Goal: Transaction & Acquisition: Purchase product/service

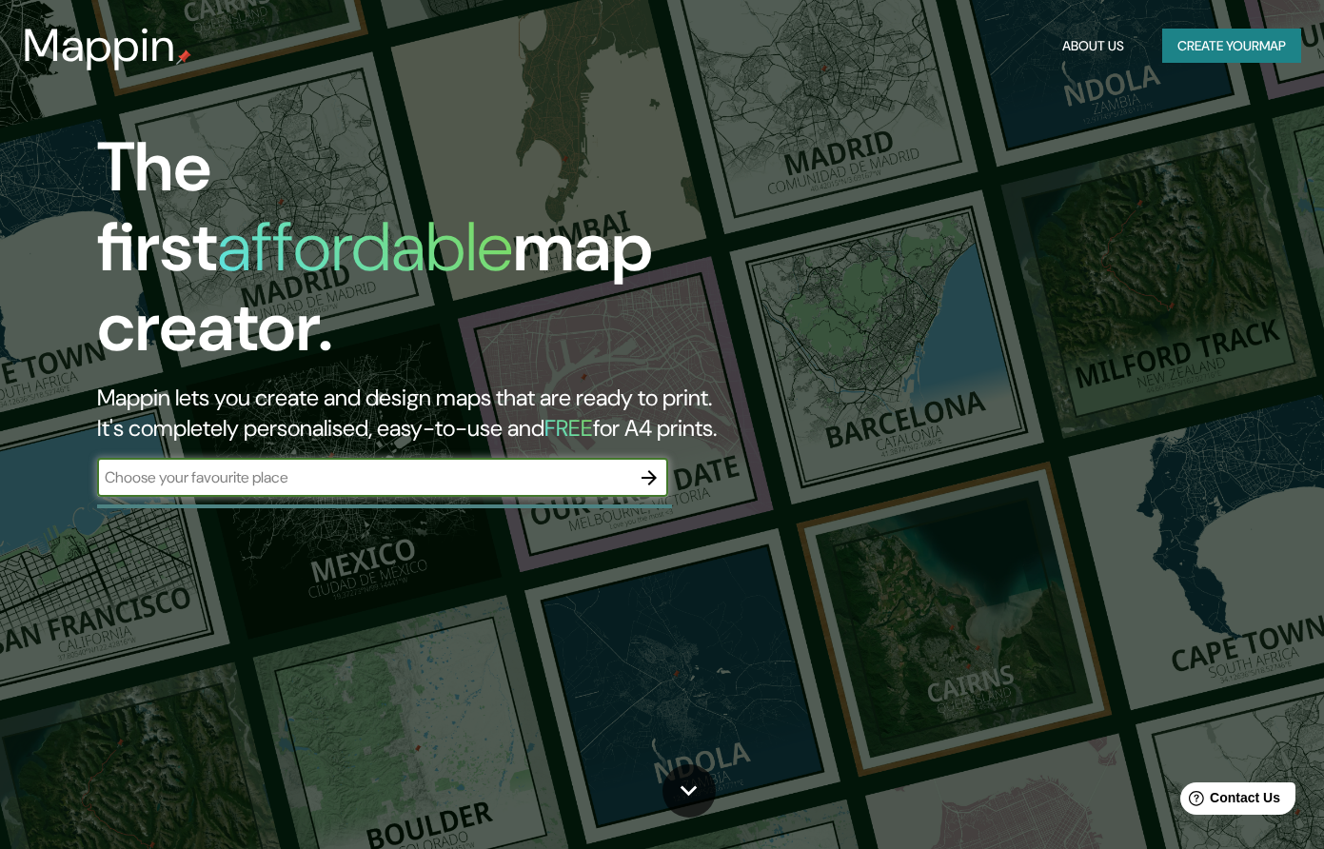
click at [344, 467] on input "text" at bounding box center [363, 478] width 533 height 22
type input "cHICLAYO"
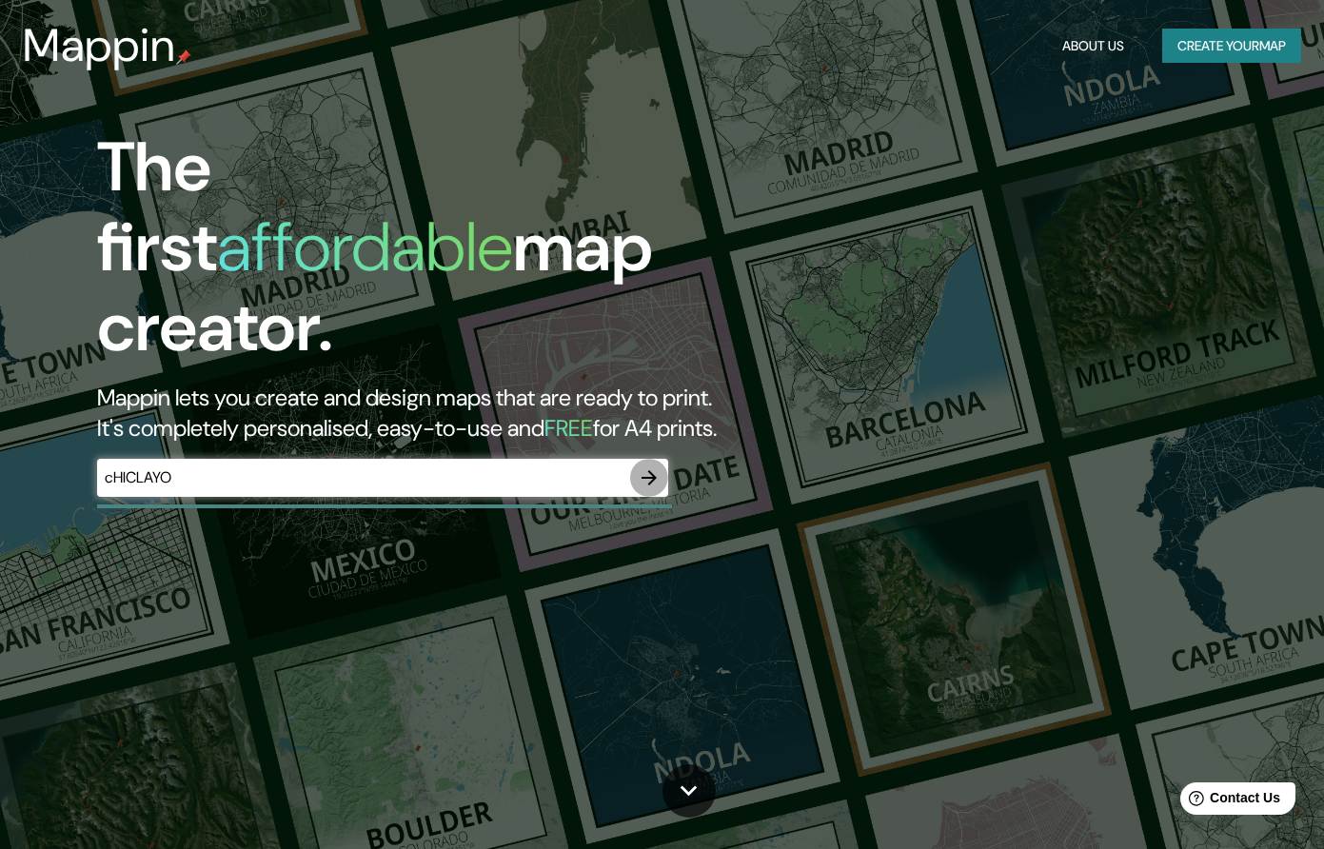
click at [652, 470] on icon "button" at bounding box center [649, 477] width 15 height 15
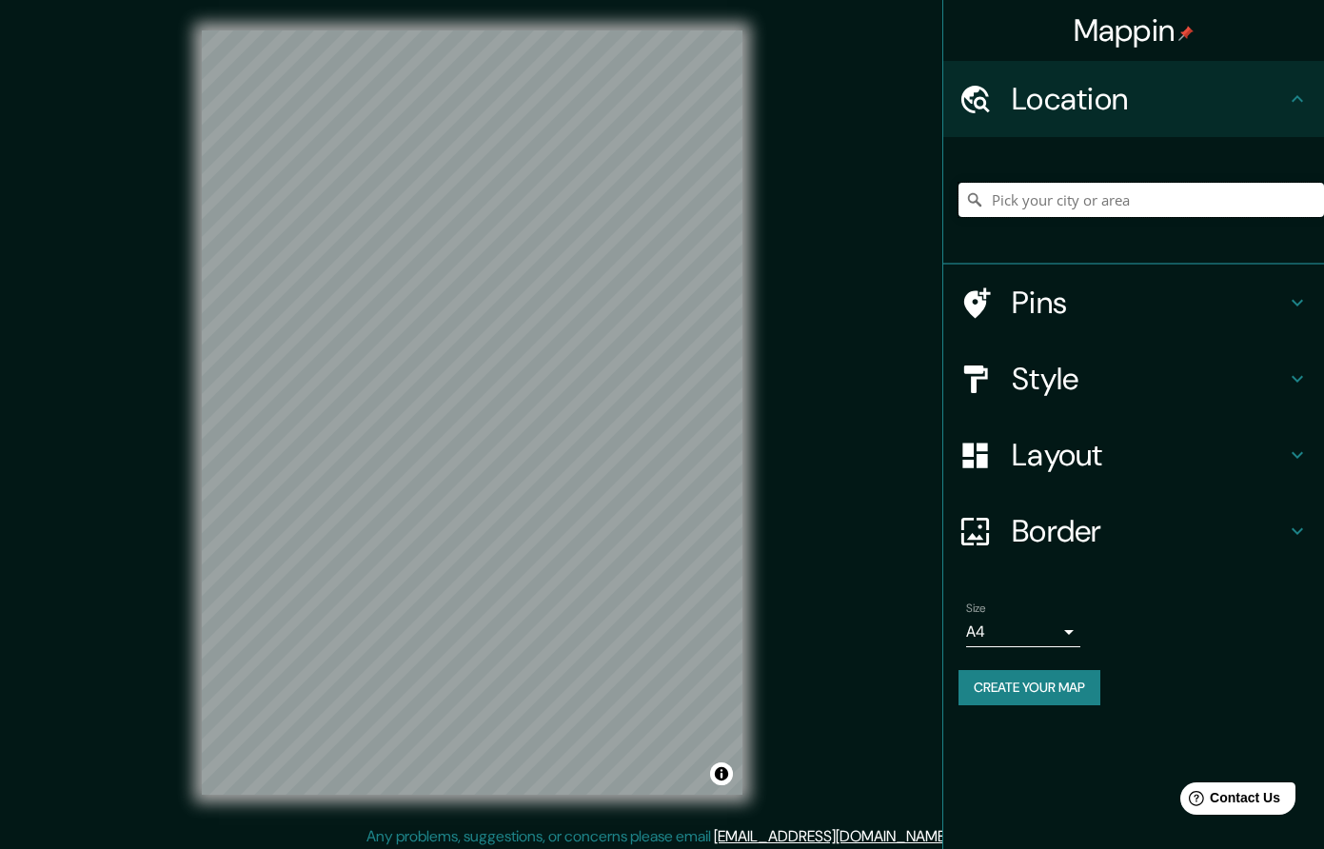
click at [1058, 197] on input "Pick your city or area" at bounding box center [1142, 200] width 366 height 34
type input "Chiclayo, Departamento de [GEOGRAPHIC_DATA], [GEOGRAPHIC_DATA]"
click at [1078, 310] on h4 "Pins" at bounding box center [1149, 303] width 274 height 38
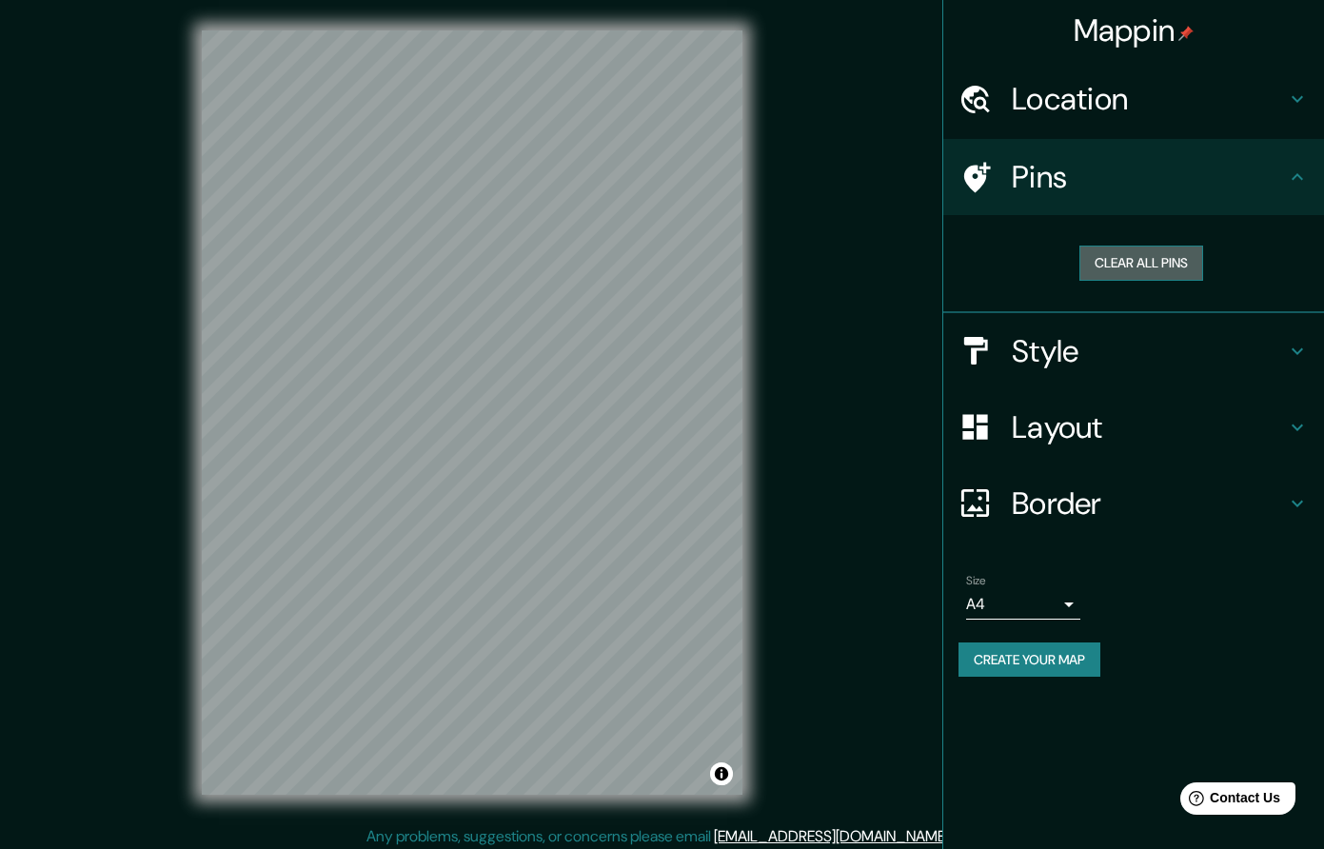
click at [1155, 265] on button "Clear all pins" at bounding box center [1142, 263] width 124 height 35
click at [1146, 267] on button "Clear all pins" at bounding box center [1142, 263] width 124 height 35
click at [1272, 200] on div "Pins" at bounding box center [1134, 177] width 381 height 76
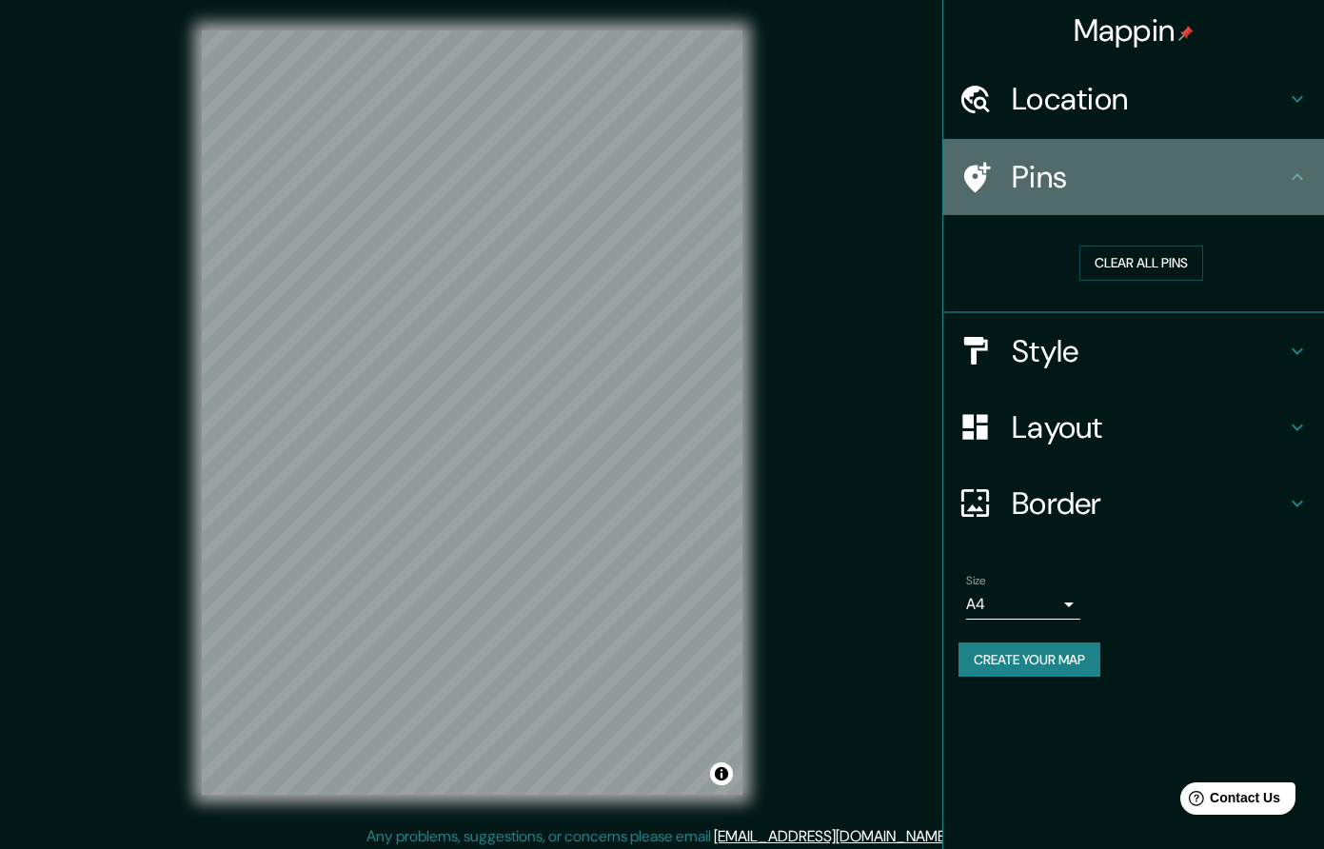
click at [1303, 174] on icon at bounding box center [1297, 177] width 23 height 23
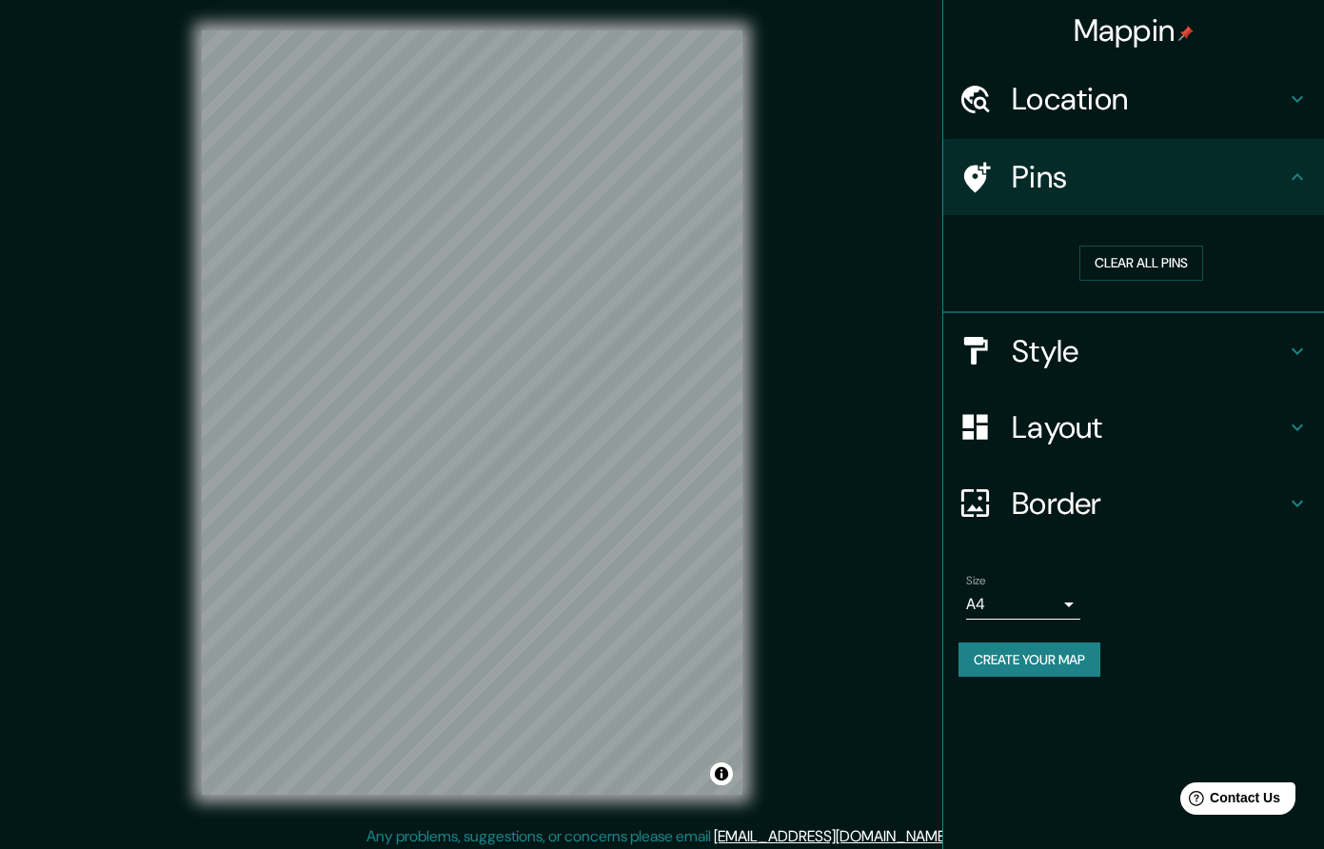
click at [1256, 177] on h4 "Pins" at bounding box center [1149, 177] width 274 height 38
click at [1138, 264] on button "Clear all pins" at bounding box center [1142, 263] width 124 height 35
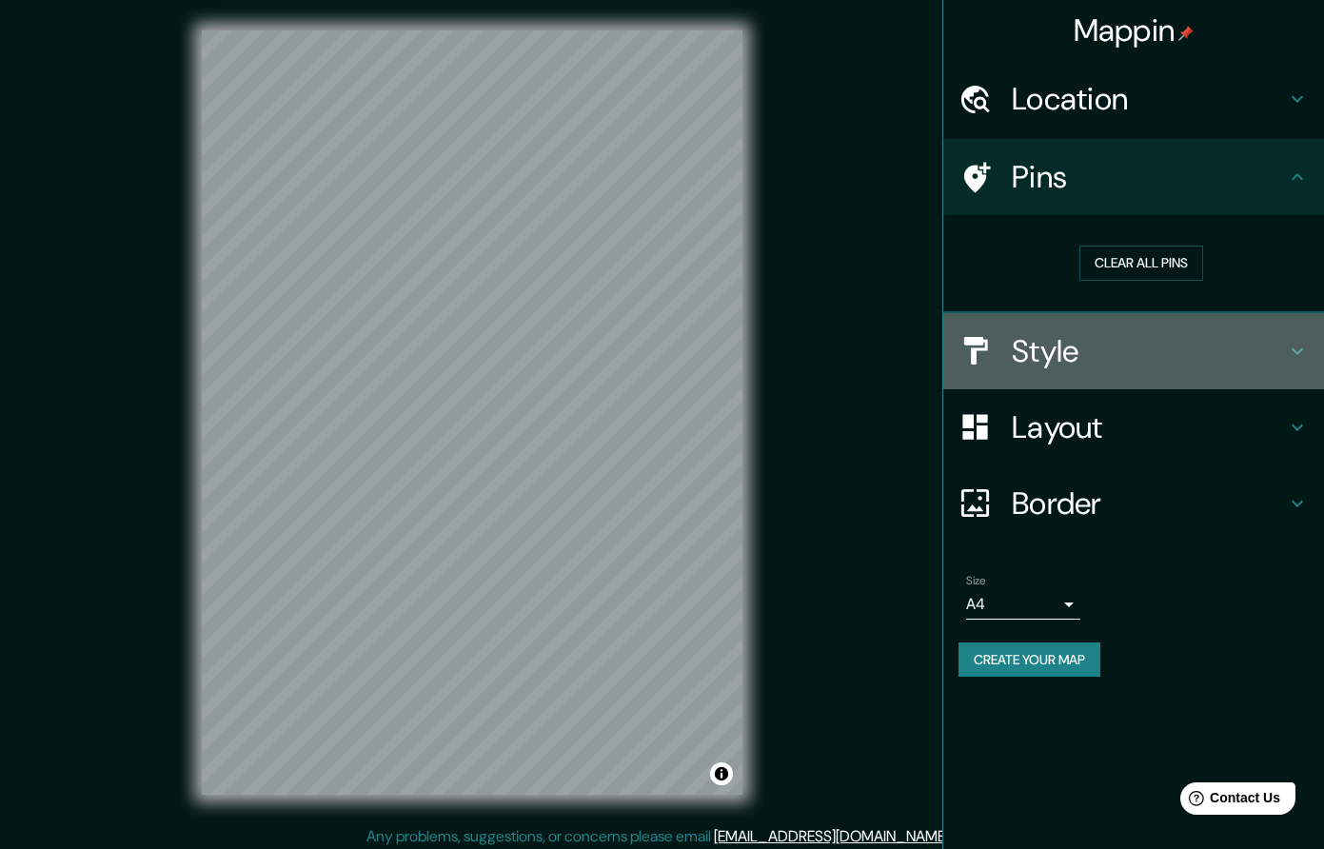
click at [1144, 348] on h4 "Style" at bounding box center [1149, 351] width 274 height 38
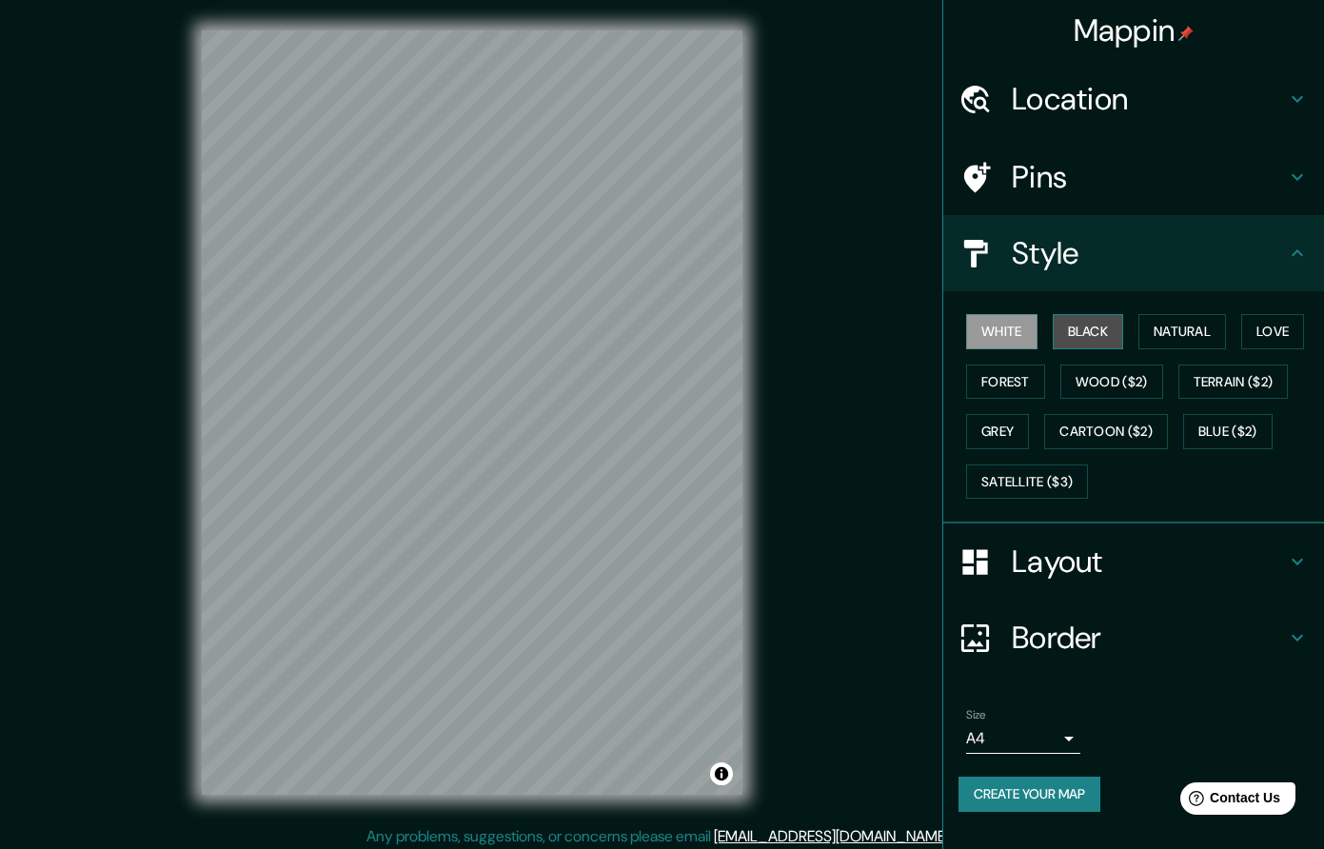
click at [1079, 334] on button "Black" at bounding box center [1088, 331] width 71 height 35
click at [1183, 330] on button "Natural" at bounding box center [1183, 331] width 88 height 35
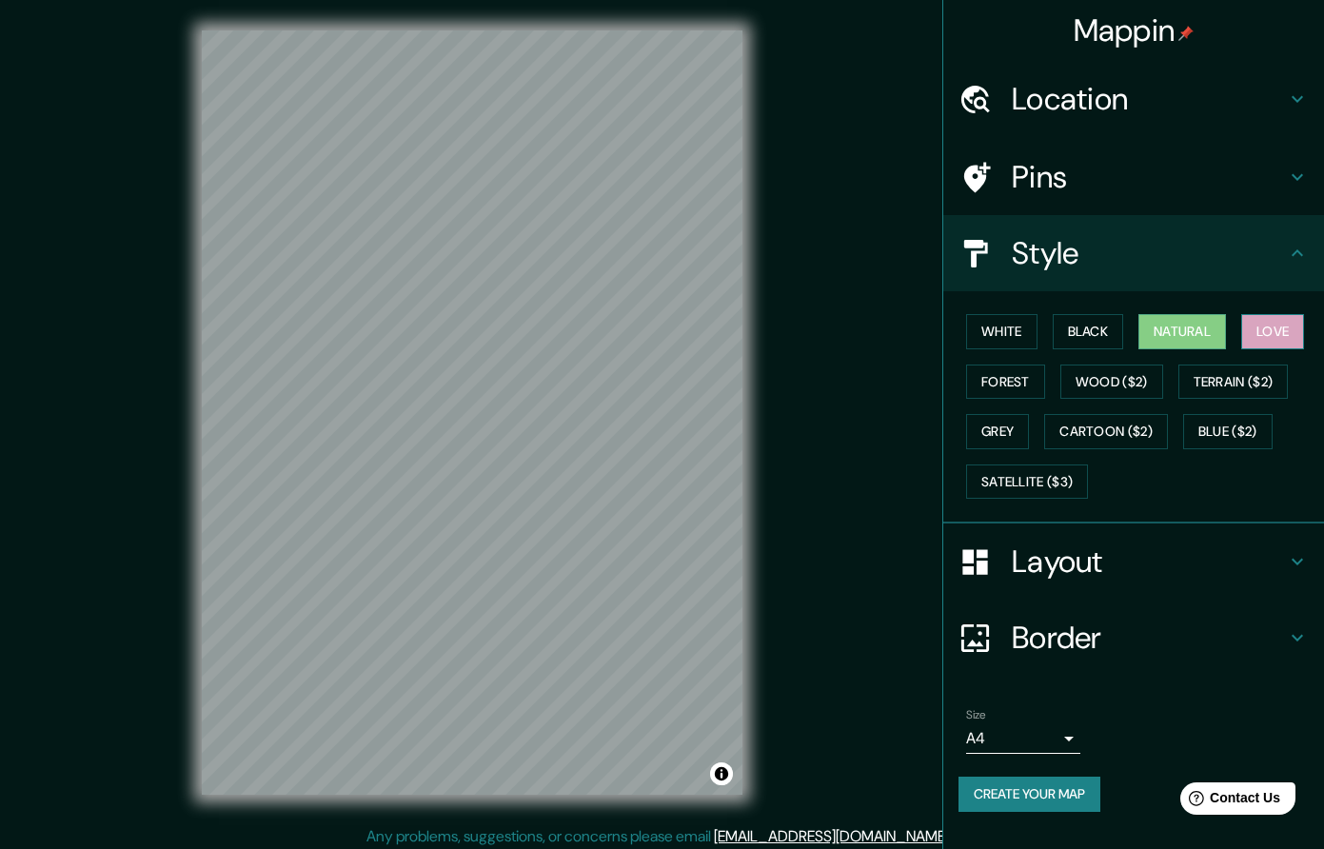
click at [1268, 321] on button "Love" at bounding box center [1273, 331] width 63 height 35
click at [998, 373] on button "Forest" at bounding box center [1005, 382] width 79 height 35
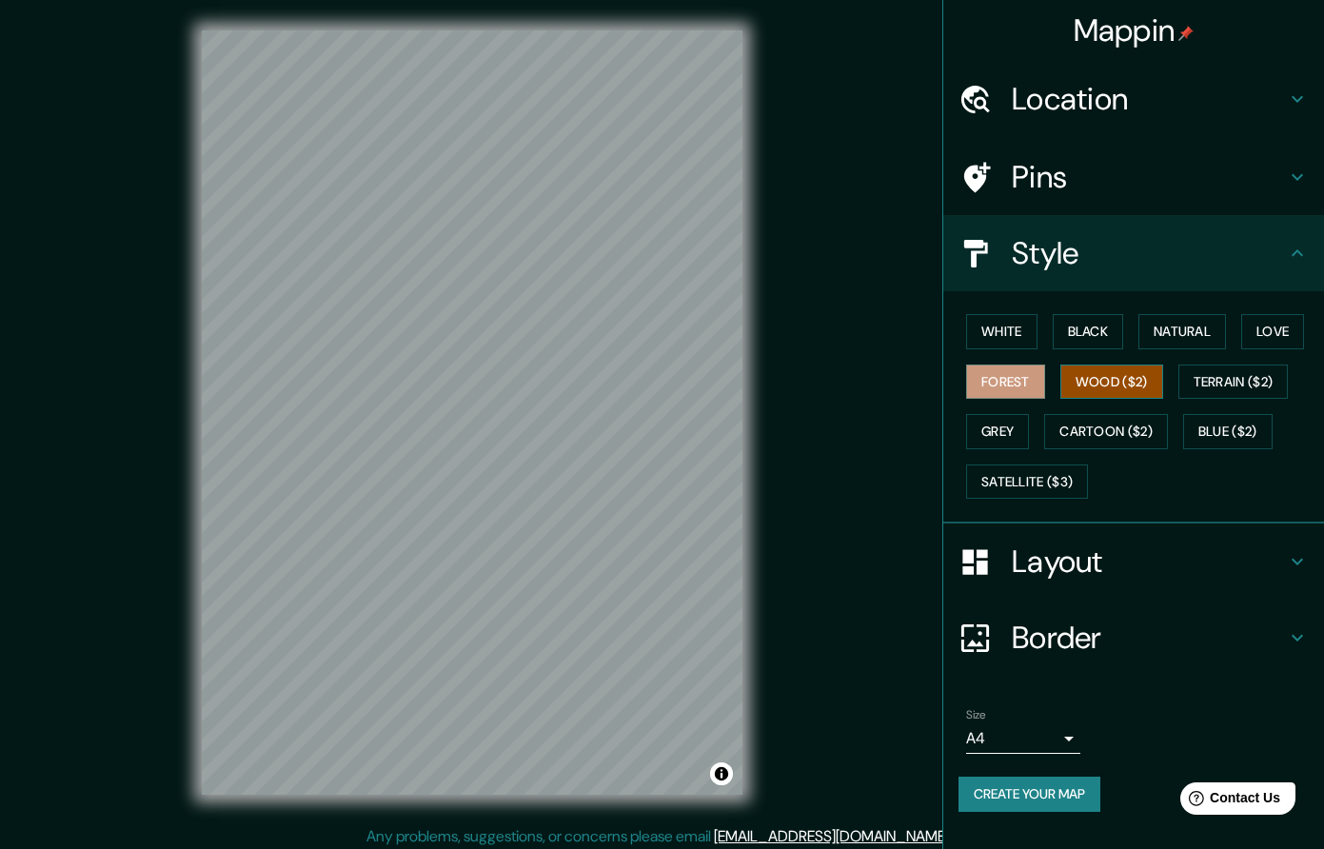
click at [1108, 377] on button "Wood ($2)" at bounding box center [1112, 382] width 103 height 35
click at [1225, 382] on button "Terrain ($2)" at bounding box center [1234, 382] width 110 height 35
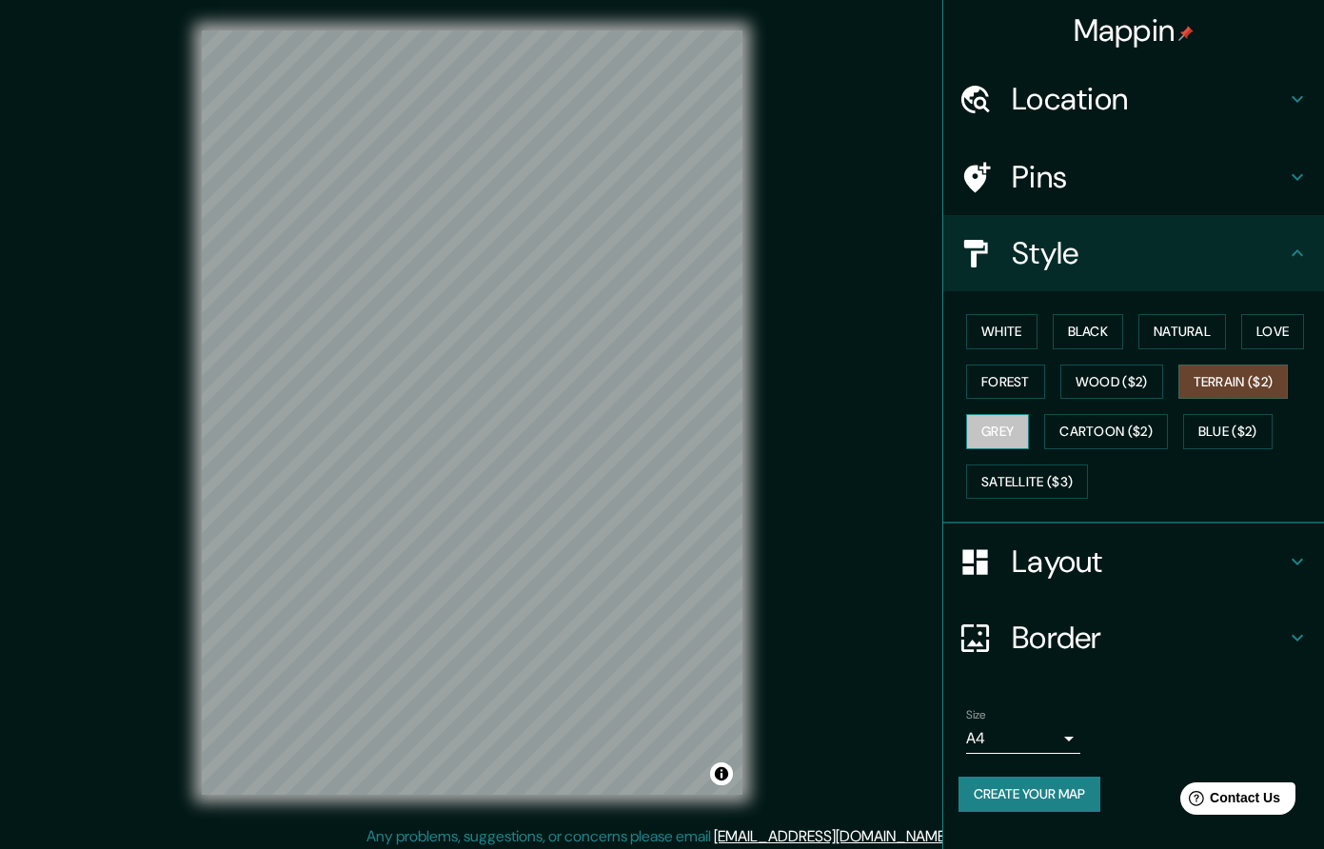
click at [1017, 434] on button "Grey" at bounding box center [997, 431] width 63 height 35
click at [1173, 340] on button "Natural" at bounding box center [1183, 331] width 88 height 35
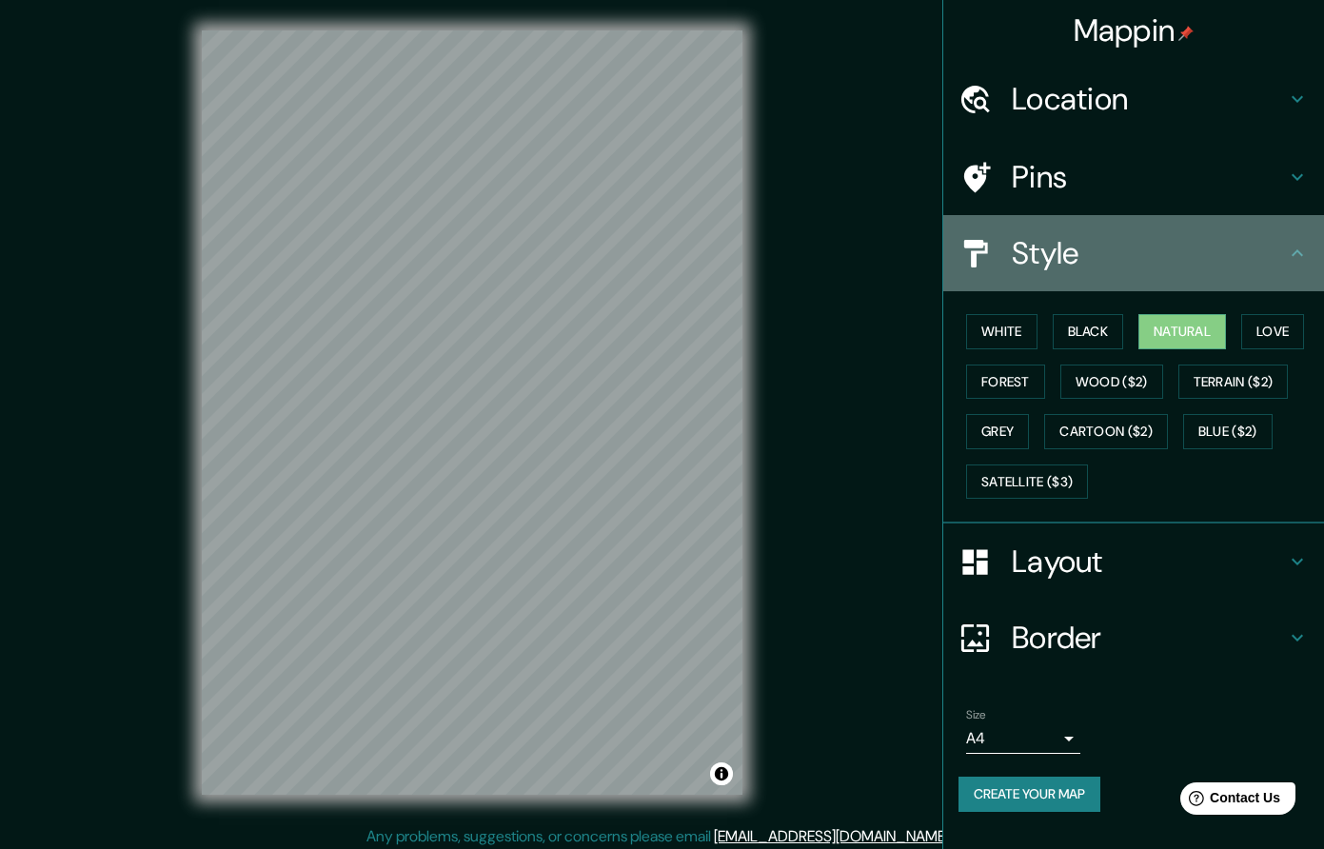
click at [1303, 264] on icon at bounding box center [1297, 253] width 23 height 23
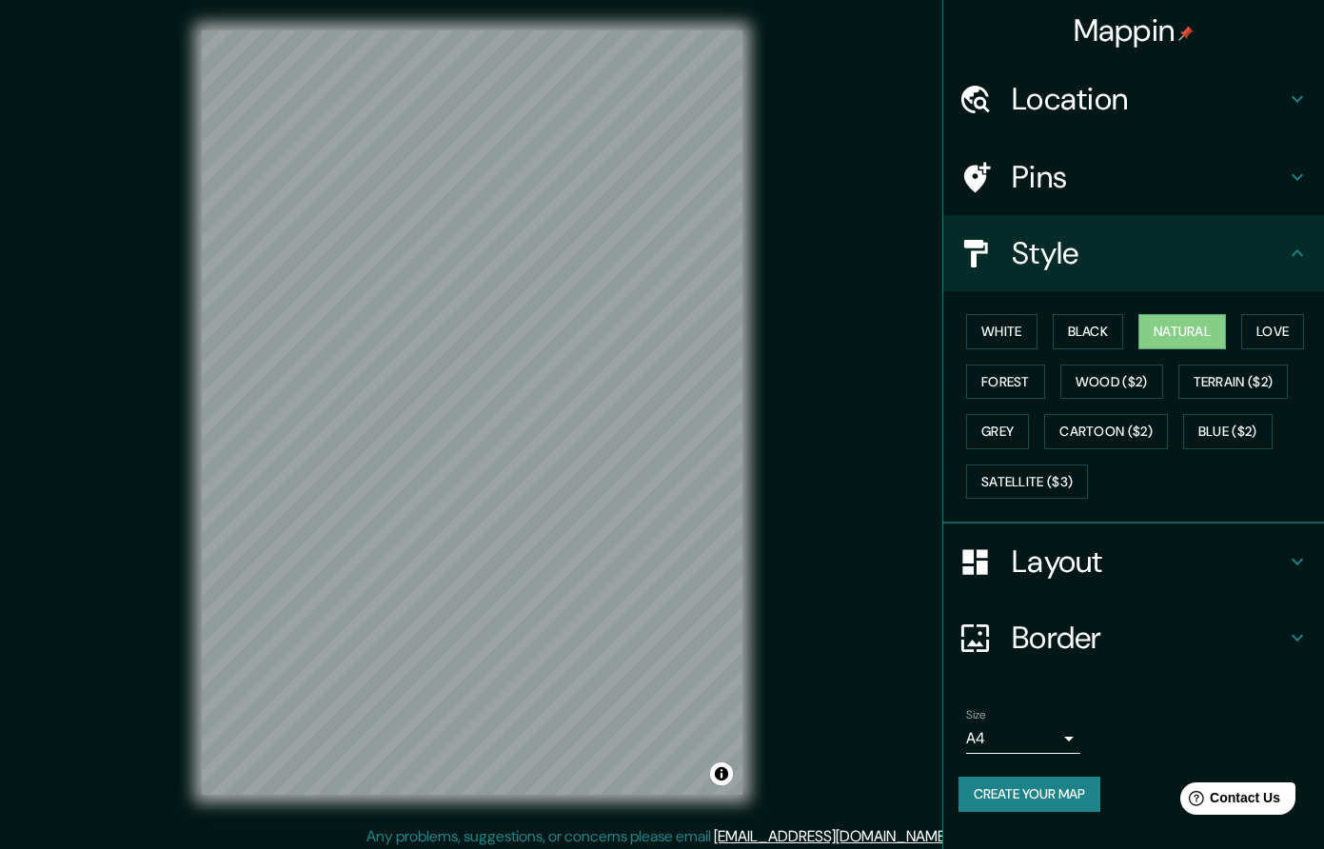
click at [1303, 254] on icon at bounding box center [1297, 252] width 11 height 7
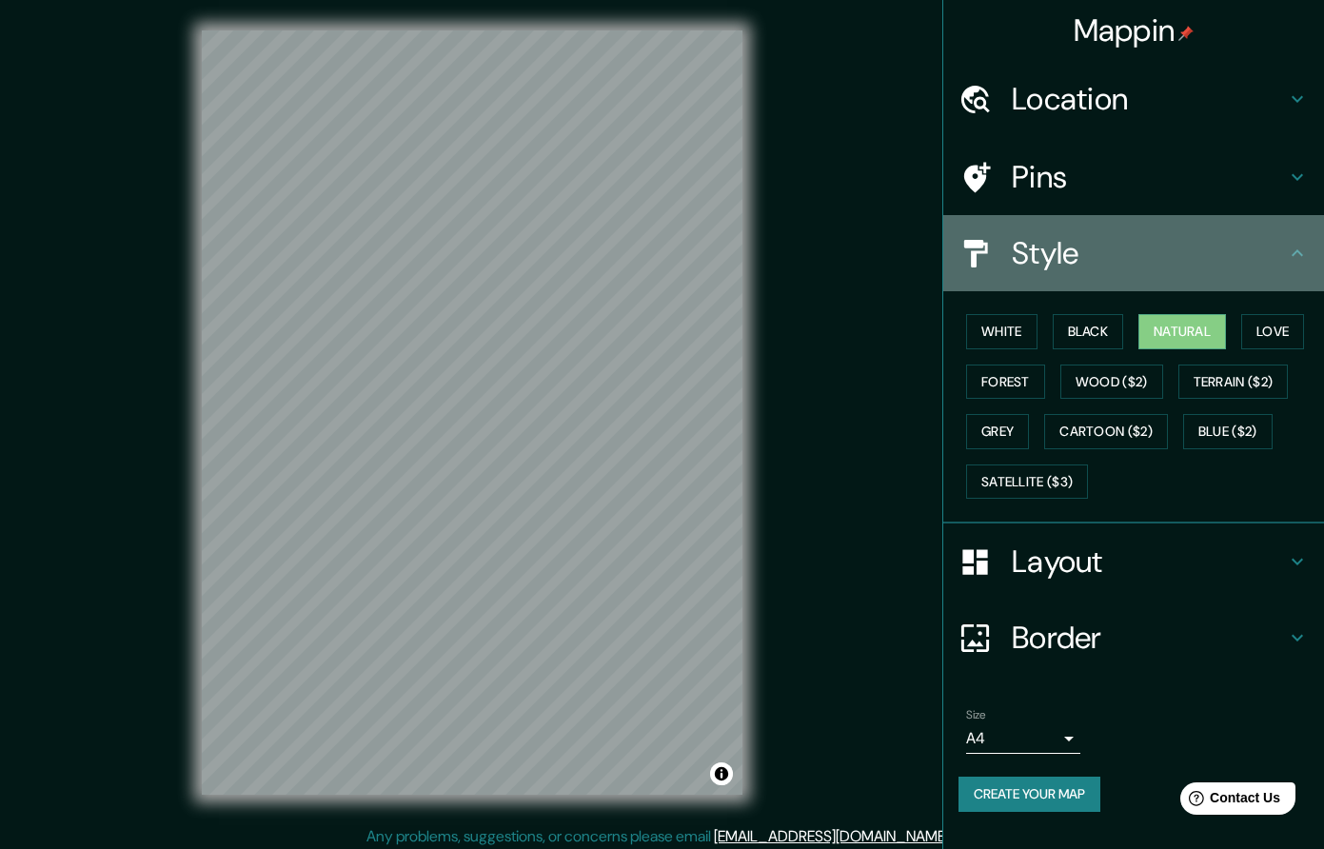
click at [1303, 254] on icon at bounding box center [1297, 252] width 11 height 7
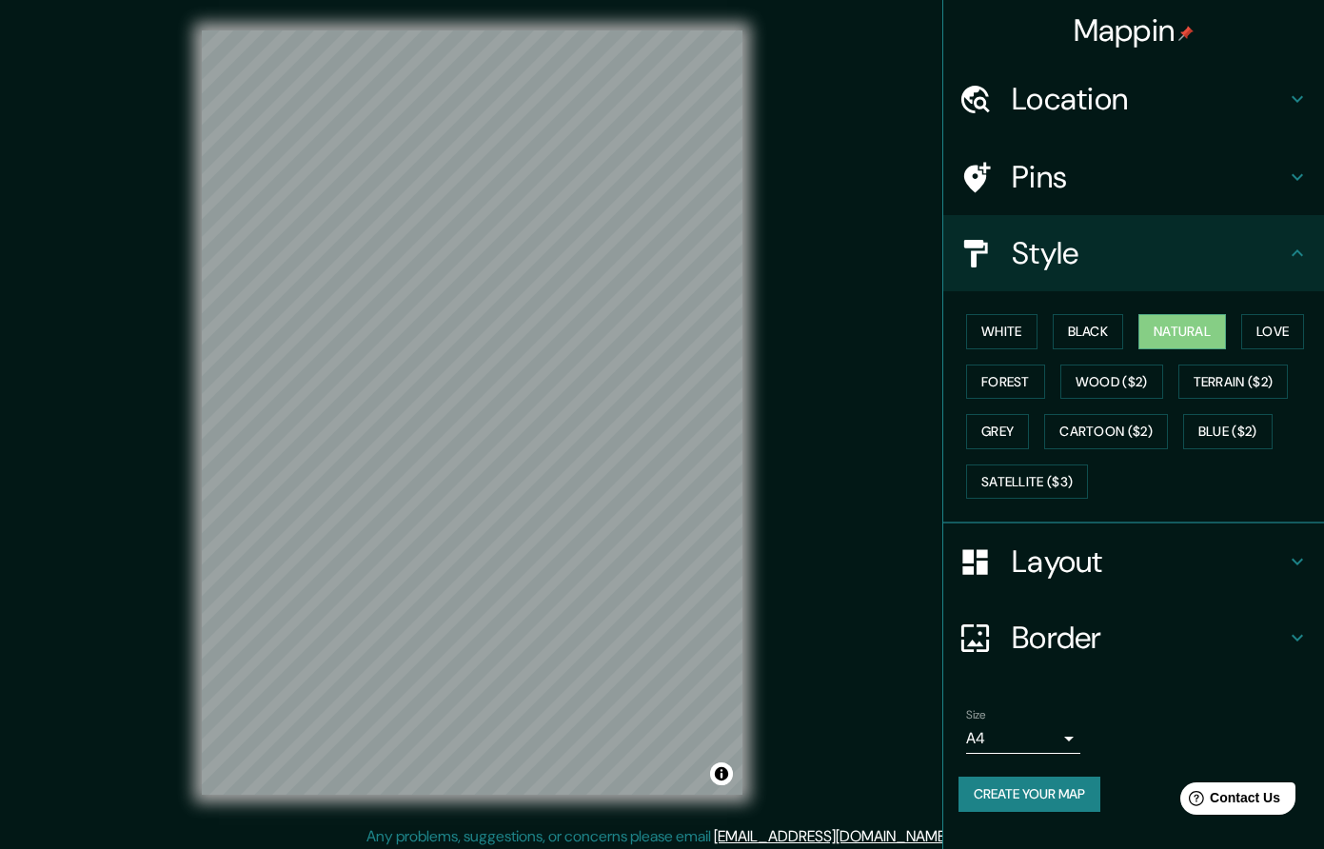
click at [1289, 555] on icon at bounding box center [1297, 561] width 23 height 23
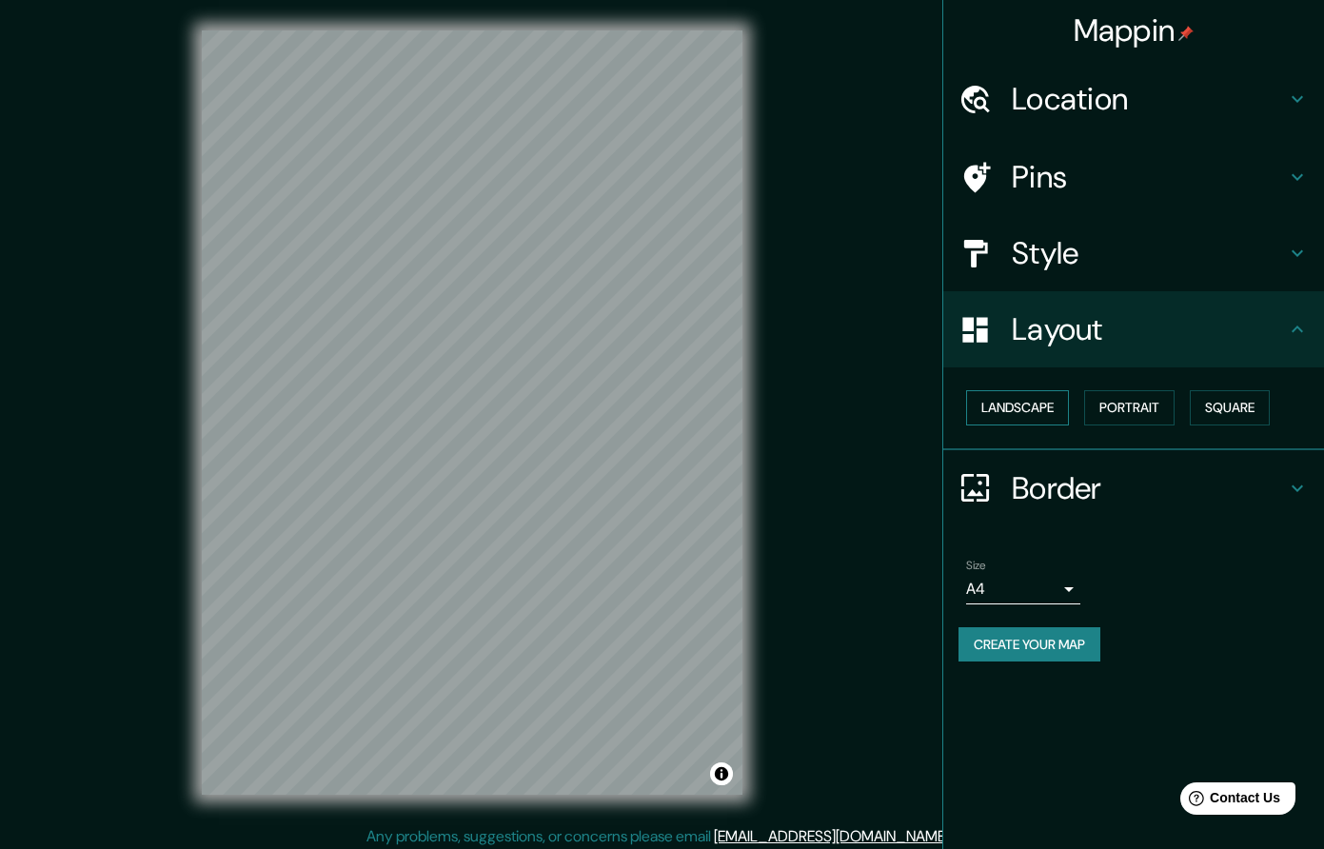
click at [1035, 408] on button "Landscape" at bounding box center [1017, 407] width 103 height 35
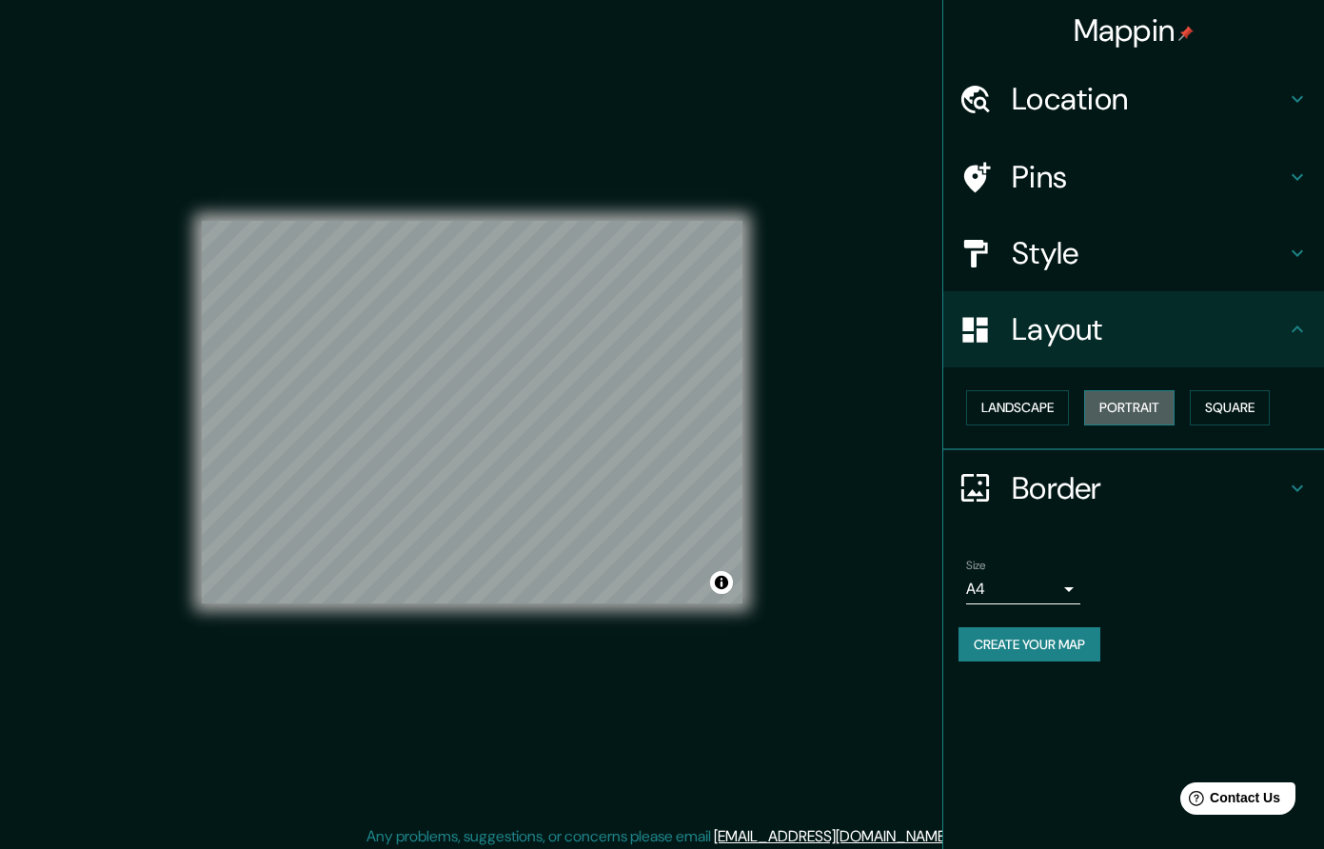
click at [1125, 409] on button "Portrait" at bounding box center [1130, 407] width 90 height 35
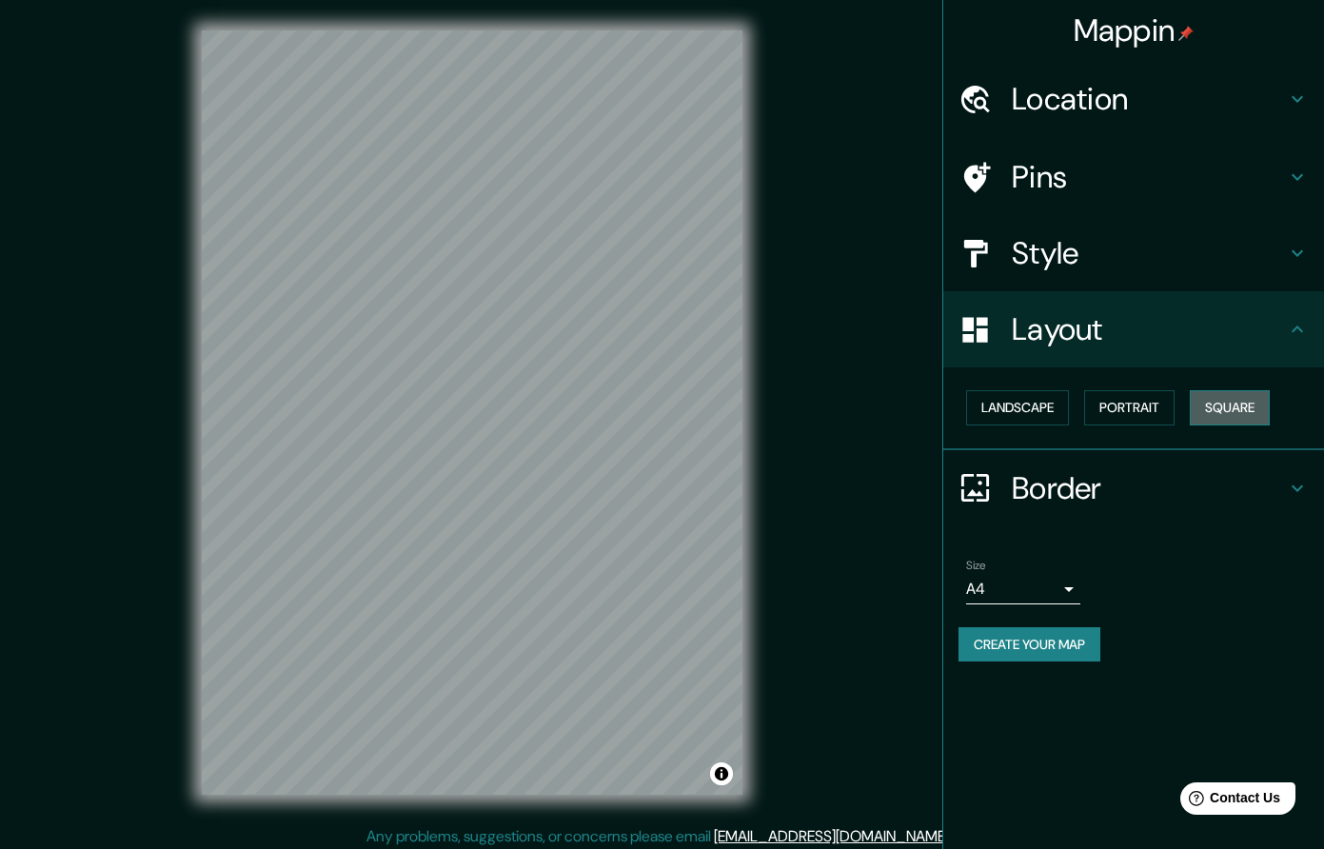
click at [1257, 409] on button "Square" at bounding box center [1230, 407] width 80 height 35
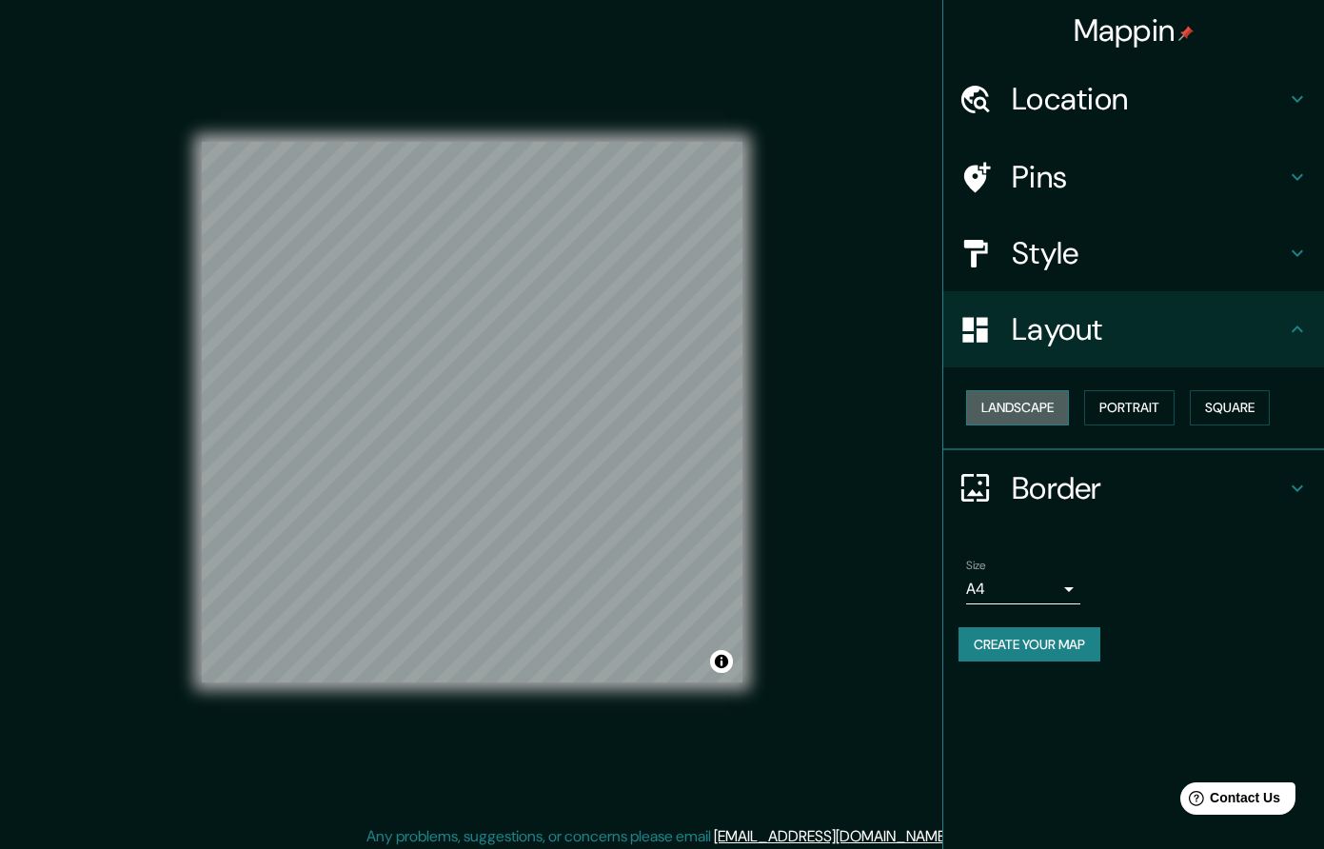
click at [1017, 414] on button "Landscape" at bounding box center [1017, 407] width 103 height 35
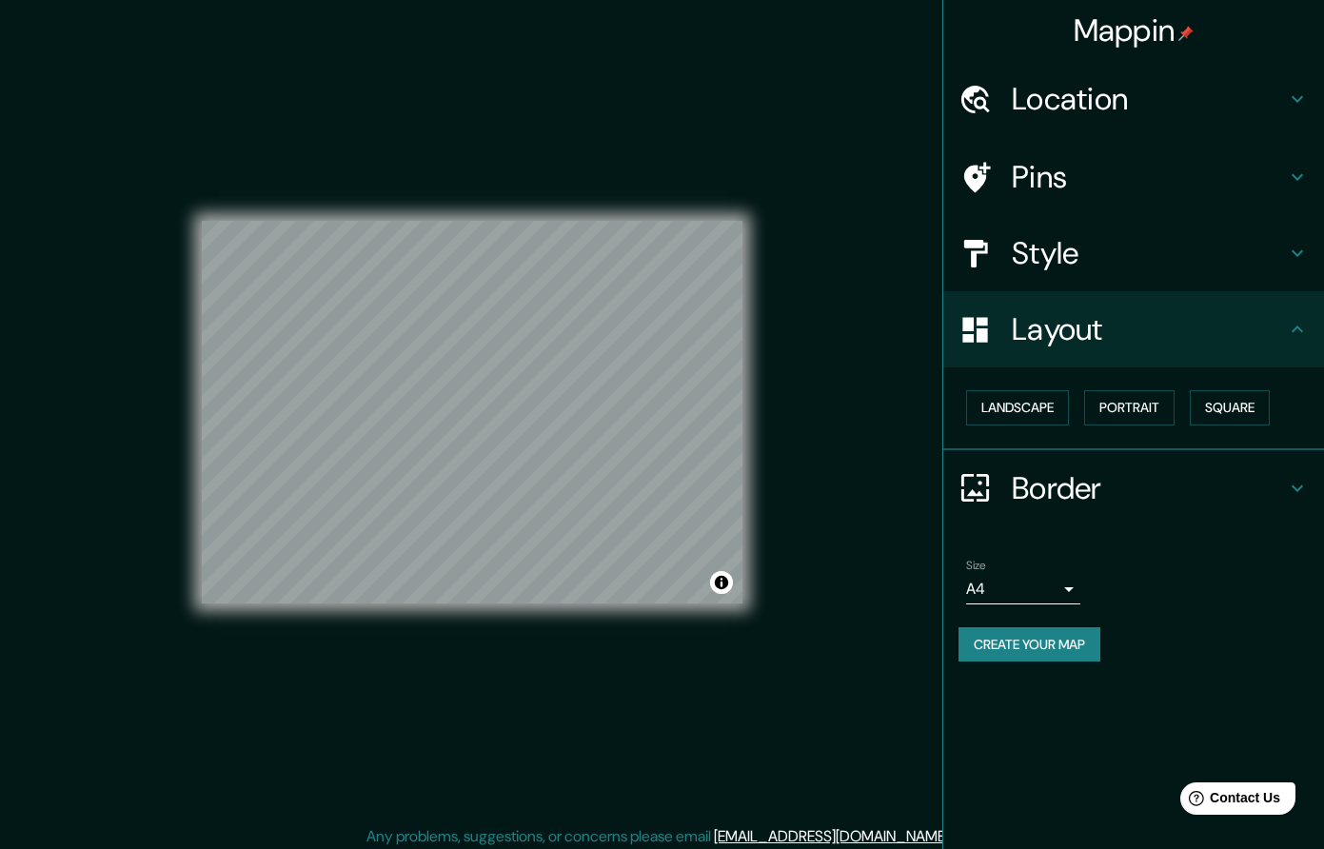
click at [1120, 488] on h4 "Border" at bounding box center [1149, 488] width 274 height 38
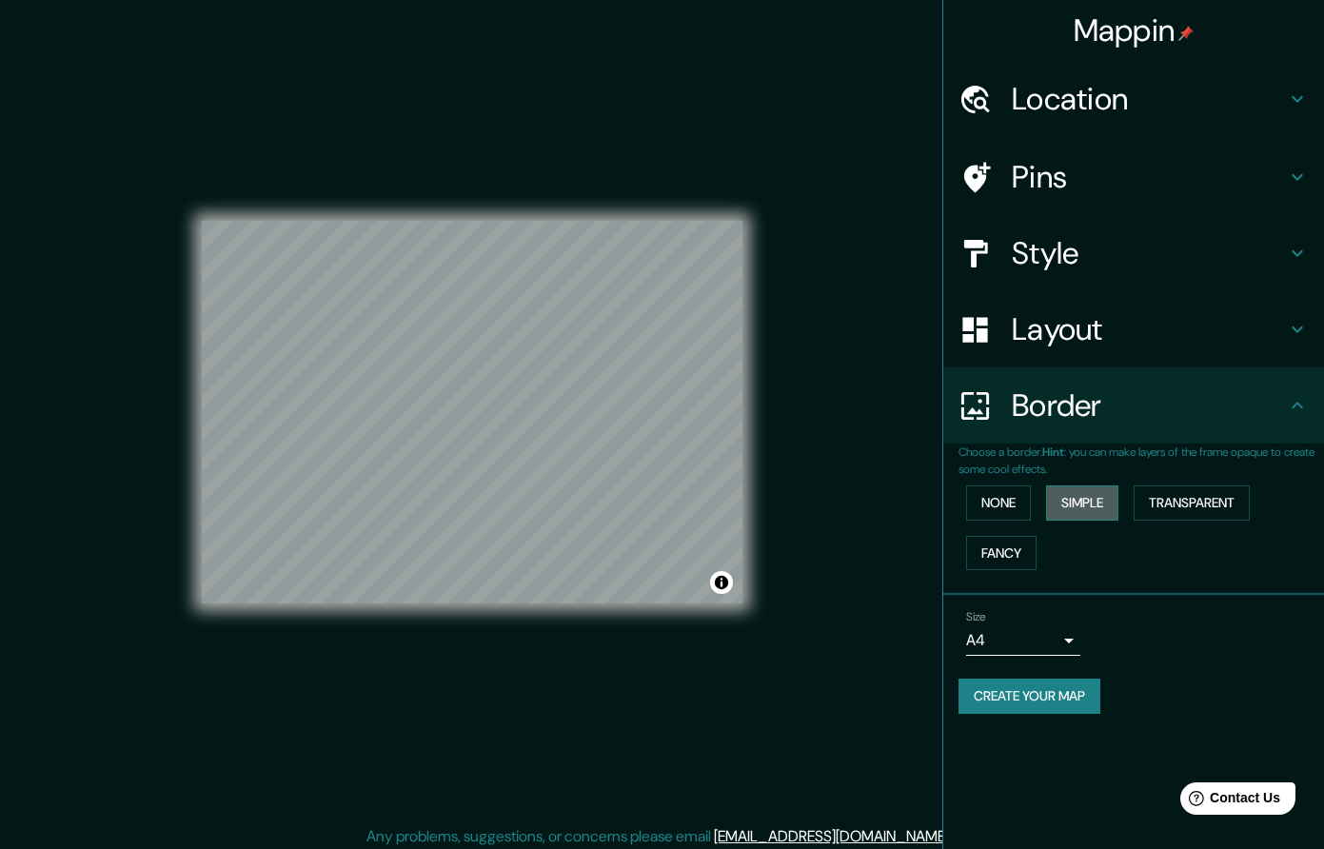
click at [1107, 506] on button "Simple" at bounding box center [1082, 503] width 72 height 35
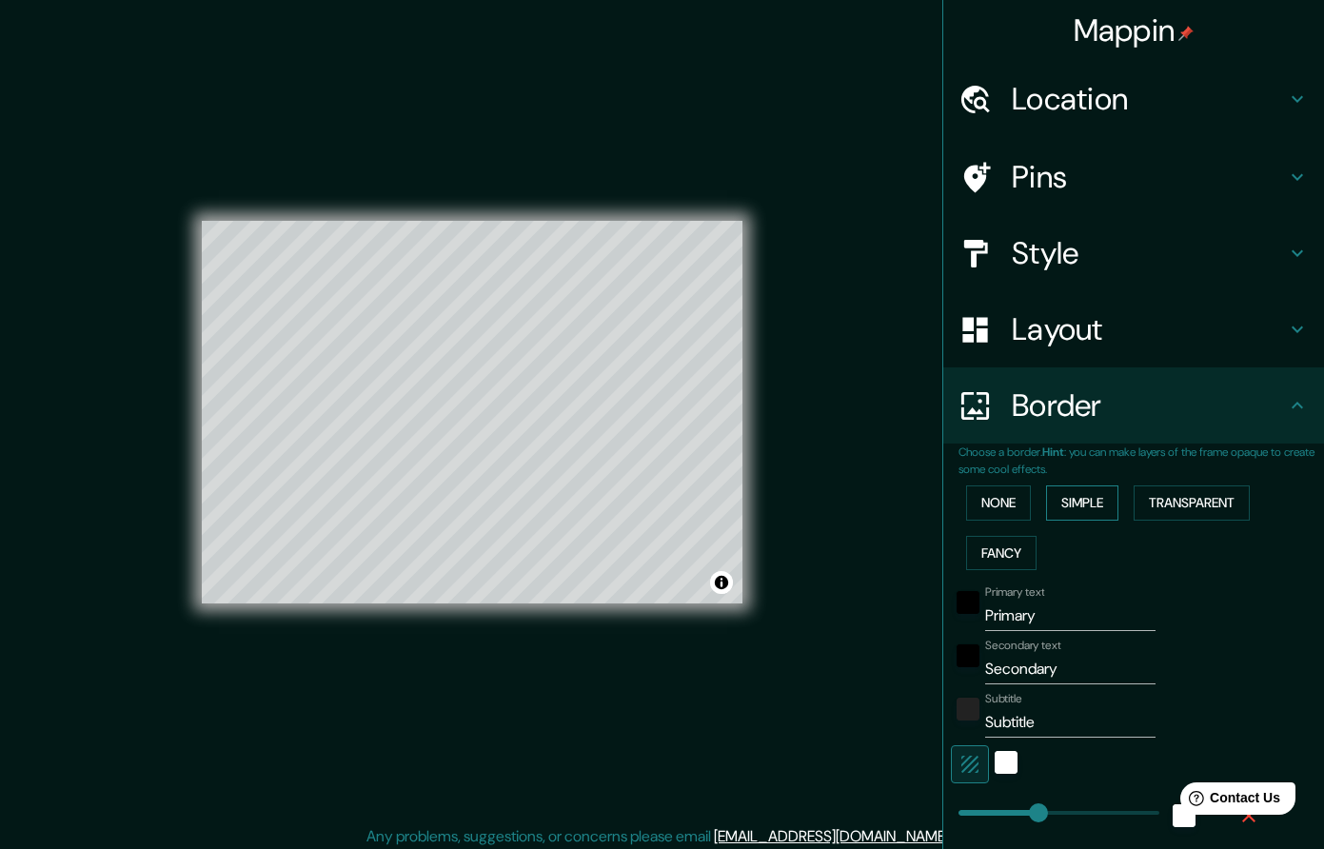
click at [1107, 506] on button "Simple" at bounding box center [1082, 503] width 72 height 35
type input "227"
type input "45"
click at [1021, 546] on button "Fancy" at bounding box center [1001, 553] width 70 height 35
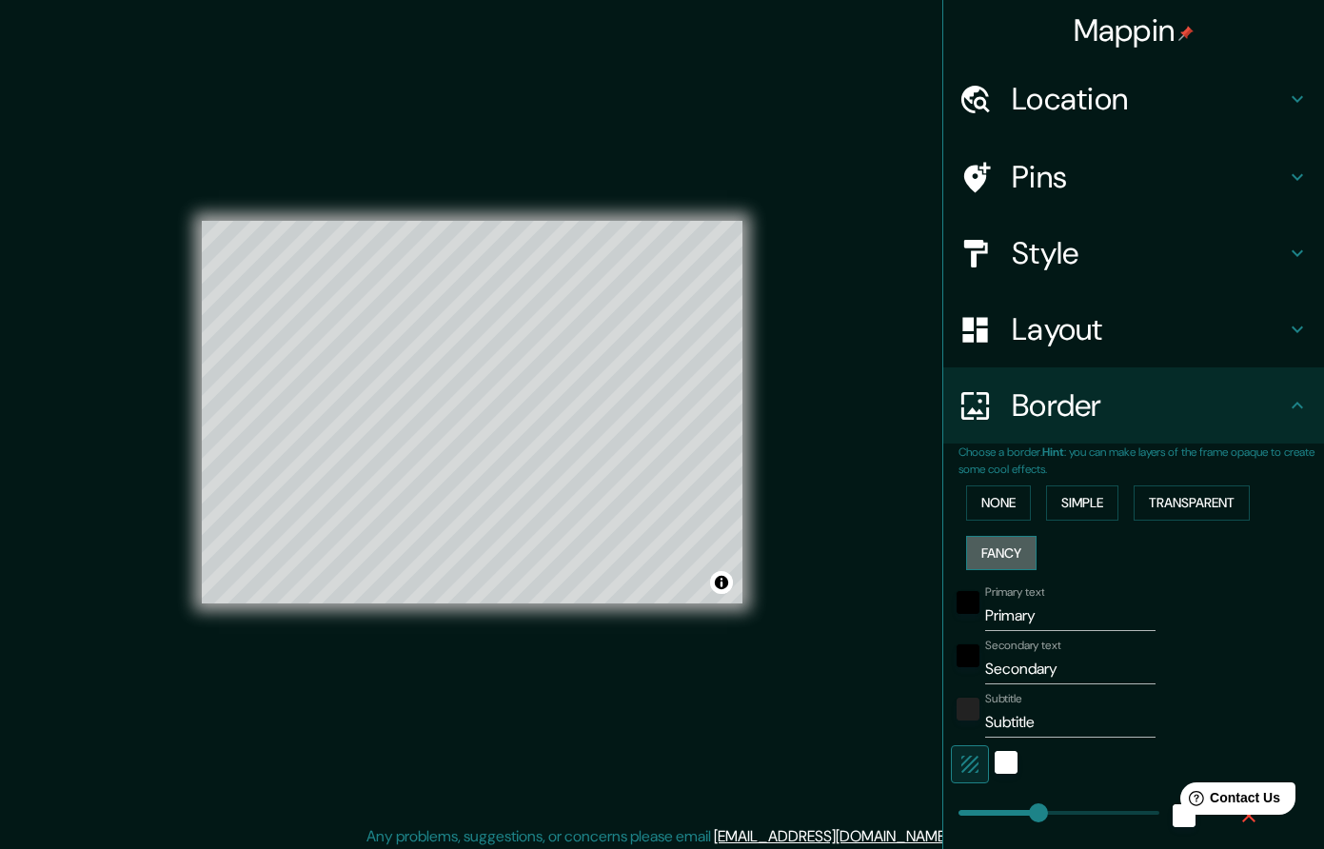
type input "227"
type input "45"
type input "23"
click at [1202, 501] on button "Transparent" at bounding box center [1192, 503] width 116 height 35
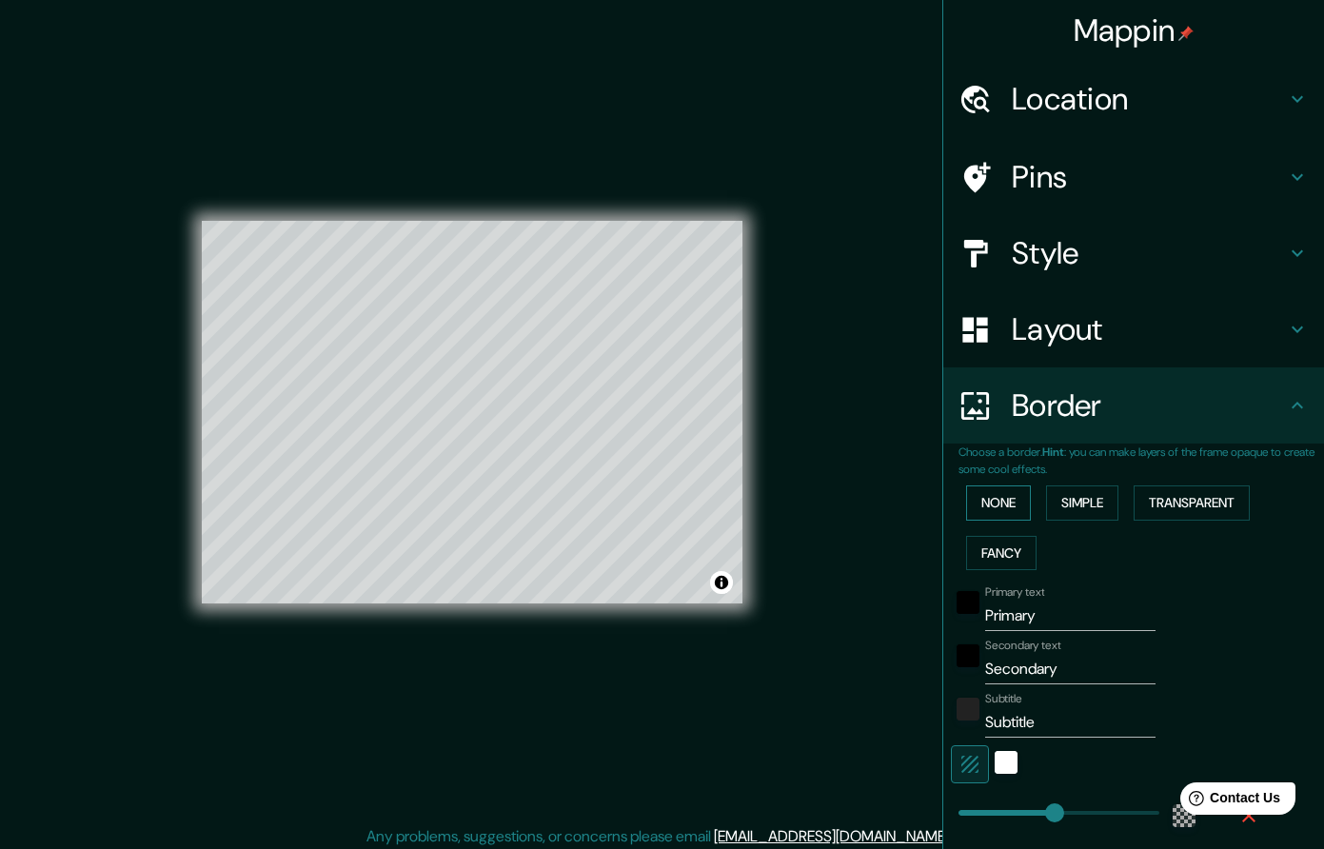
click at [1002, 506] on button "None" at bounding box center [998, 503] width 65 height 35
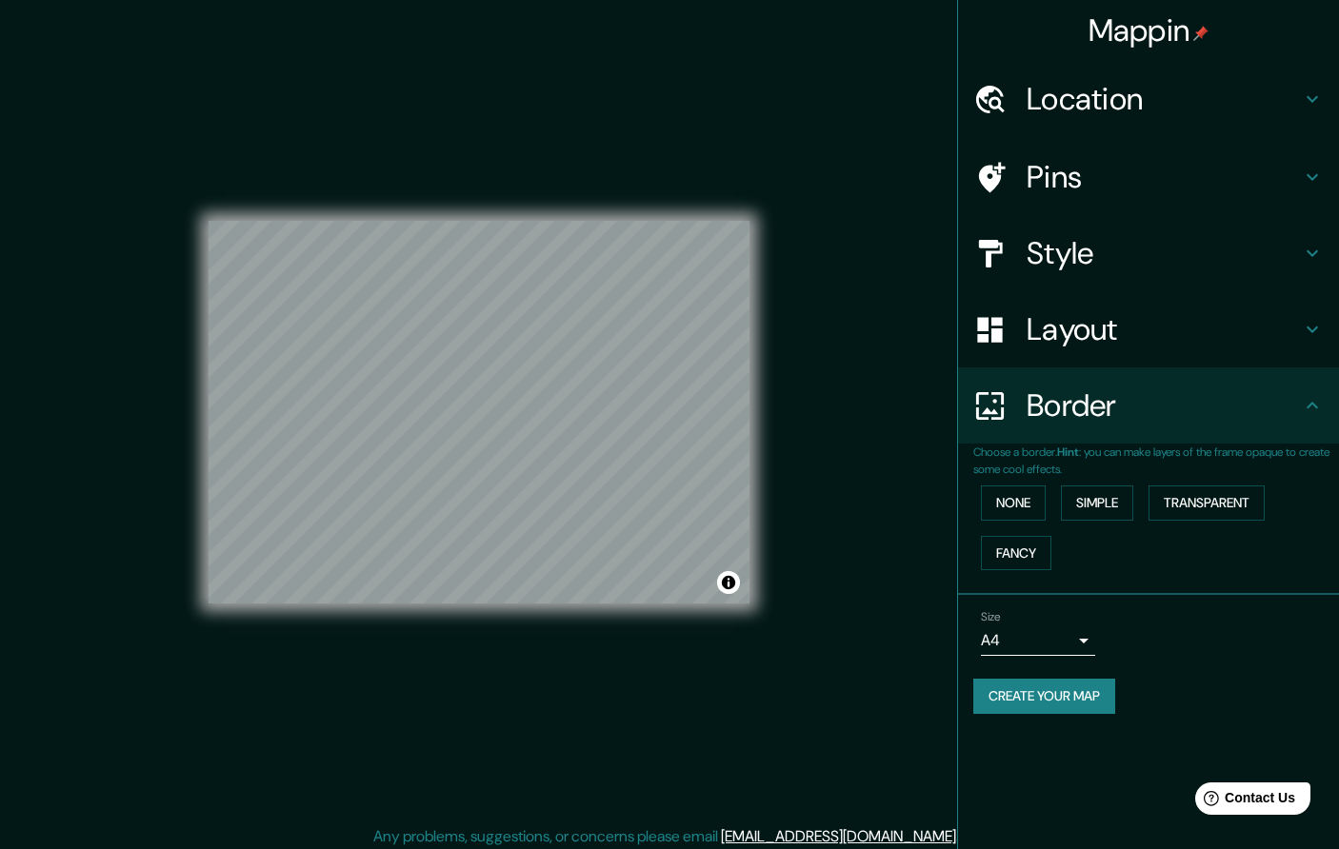
click at [1062, 642] on body "Mappin Location [GEOGRAPHIC_DATA], [GEOGRAPHIC_DATA], [GEOGRAPHIC_DATA] [GEOGRA…" at bounding box center [669, 424] width 1339 height 849
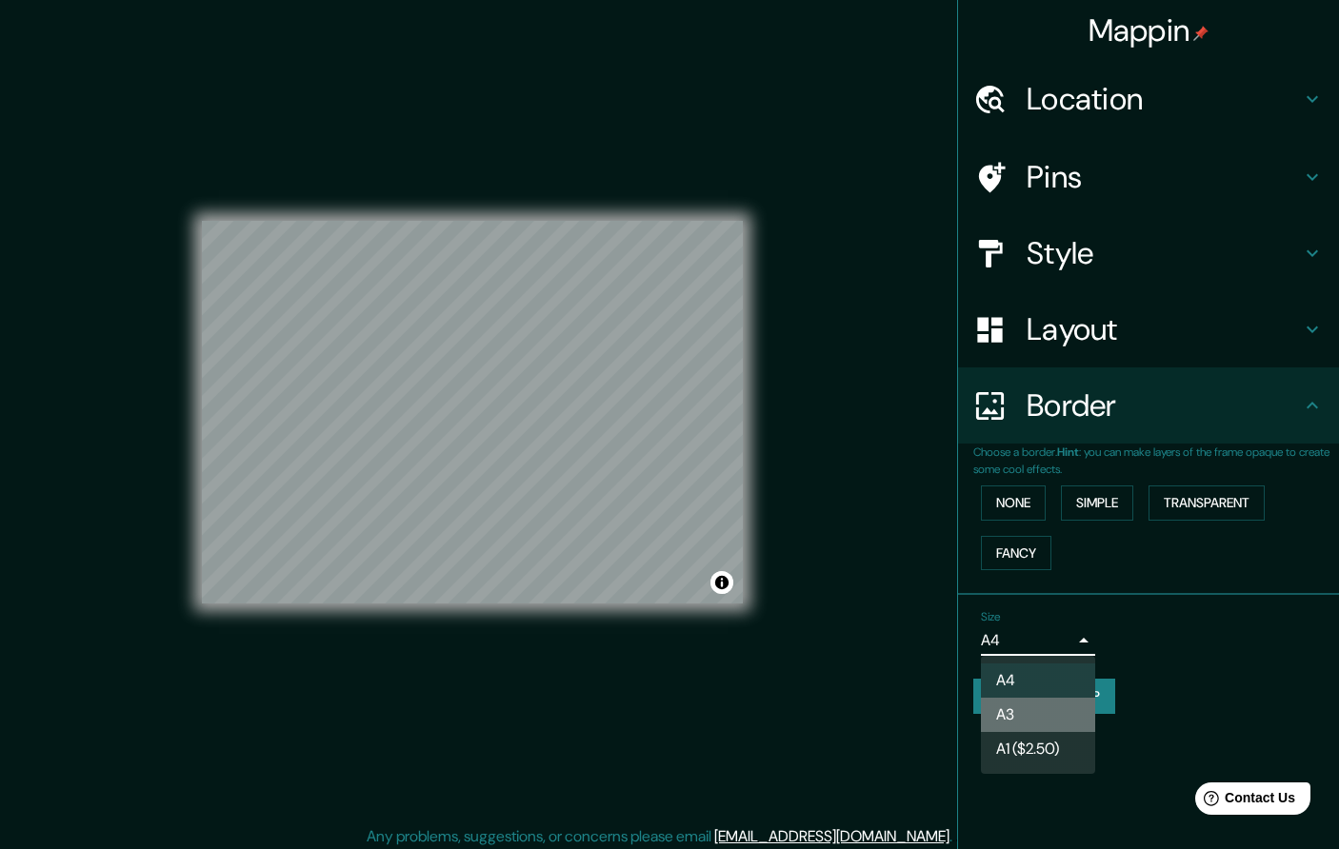
click at [1041, 714] on li "A3" at bounding box center [1038, 715] width 114 height 34
type input "a4"
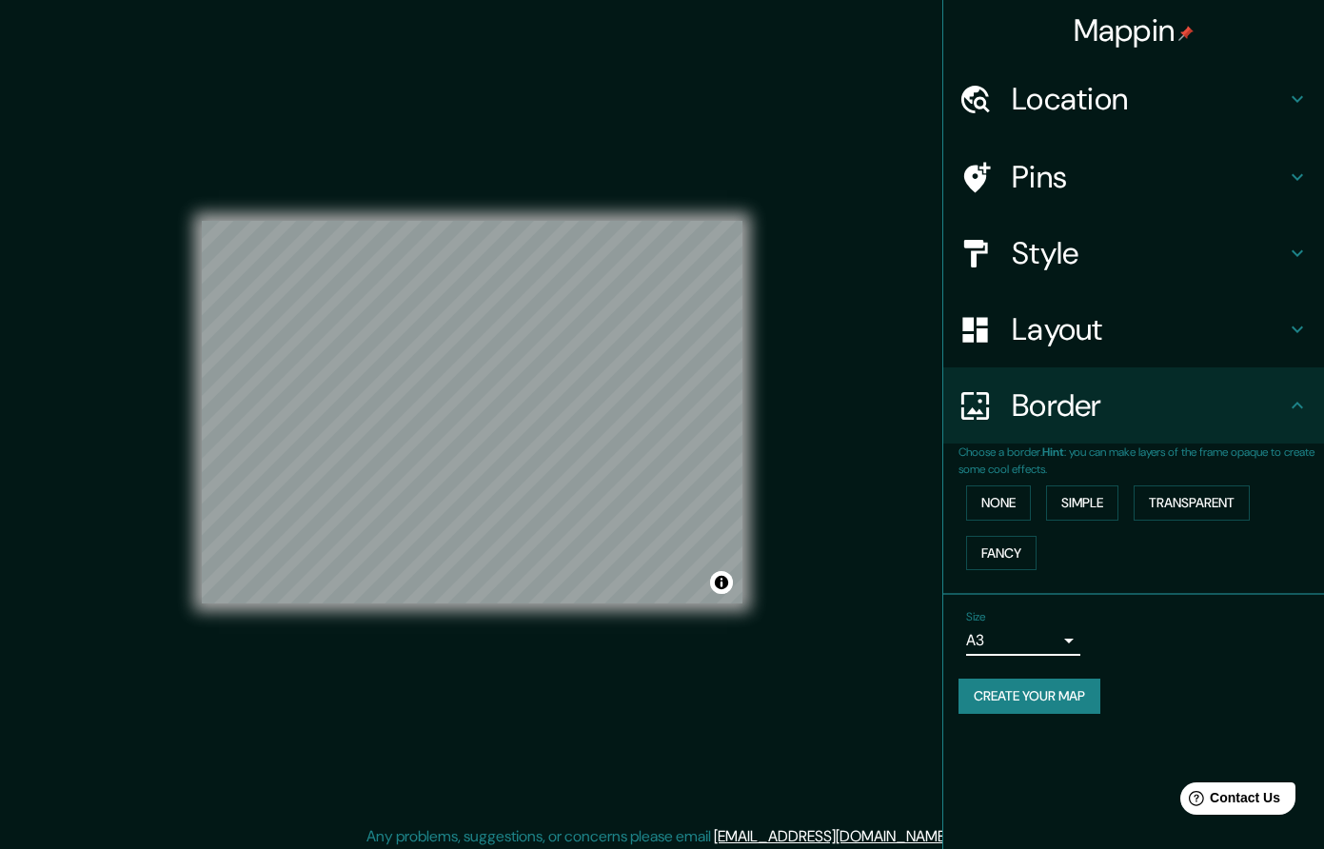
click at [1088, 706] on button "Create your map" at bounding box center [1030, 696] width 142 height 35
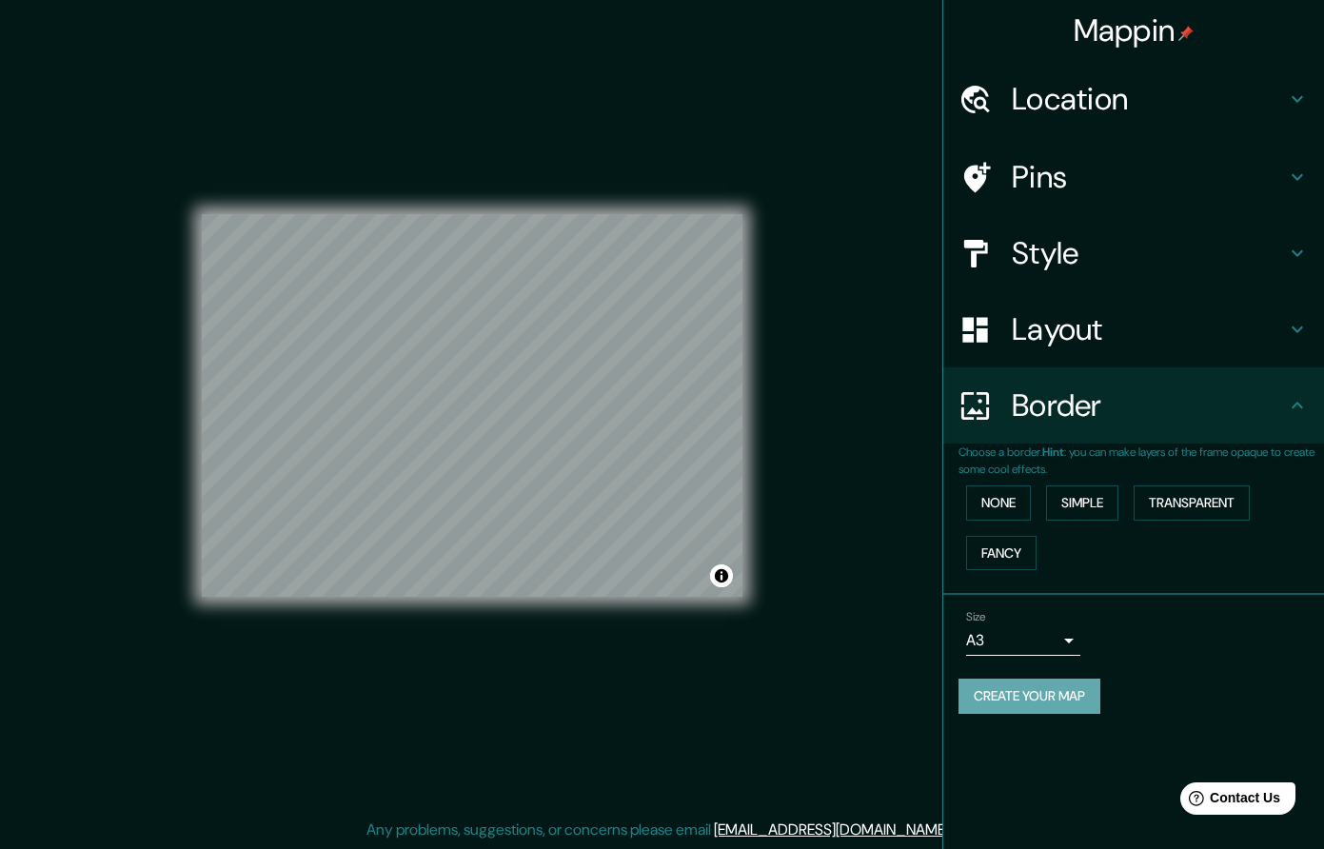
click at [1065, 697] on button "Create your map" at bounding box center [1030, 696] width 142 height 35
click at [993, 699] on button "Create your map" at bounding box center [1030, 696] width 142 height 35
